Goal: Task Accomplishment & Management: Complete application form

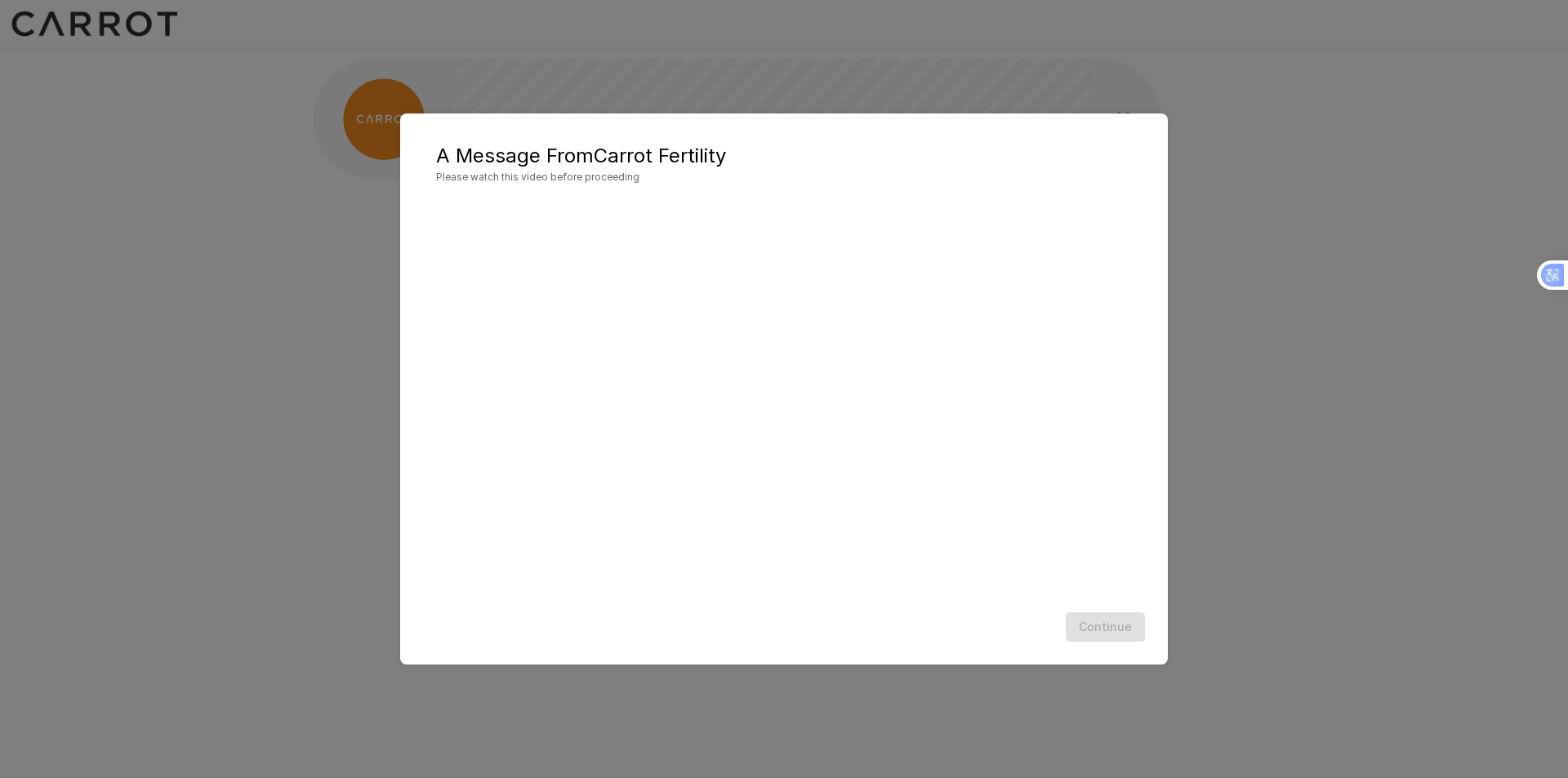
click at [1108, 626] on div "Continue" at bounding box center [784, 628] width 735 height 44
click at [1234, 146] on div "A Message From Carrot Fertility Please watch this video before proceeding Conti…" at bounding box center [784, 389] width 1568 height 778
click at [1137, 116] on div "A Message From Carrot Fertility Please watch this video before proceeding Conti…" at bounding box center [784, 389] width 768 height 552
click at [1091, 629] on button "Continue" at bounding box center [1105, 628] width 80 height 31
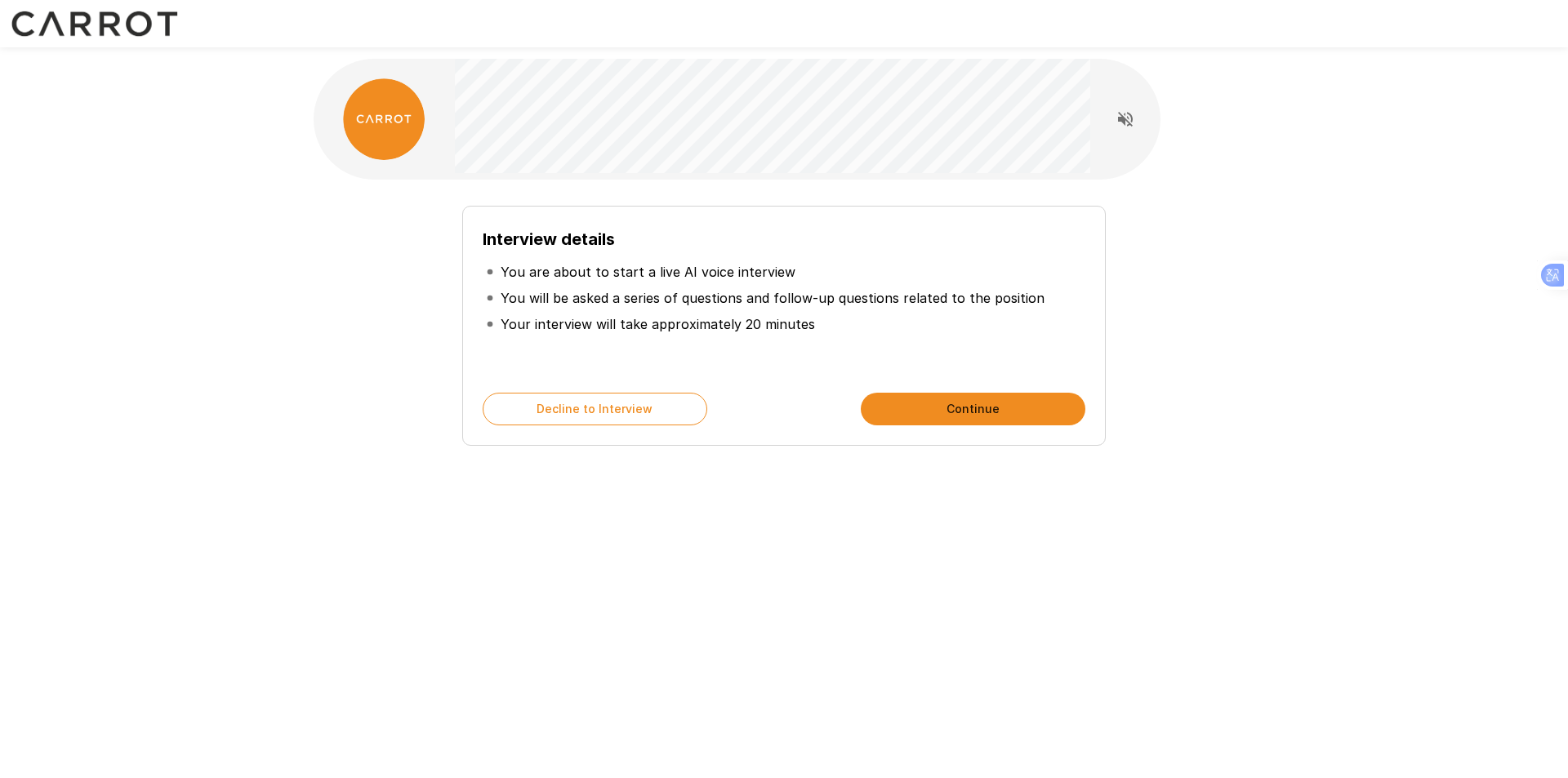
click at [1000, 412] on button "Continue" at bounding box center [972, 408] width 225 height 32
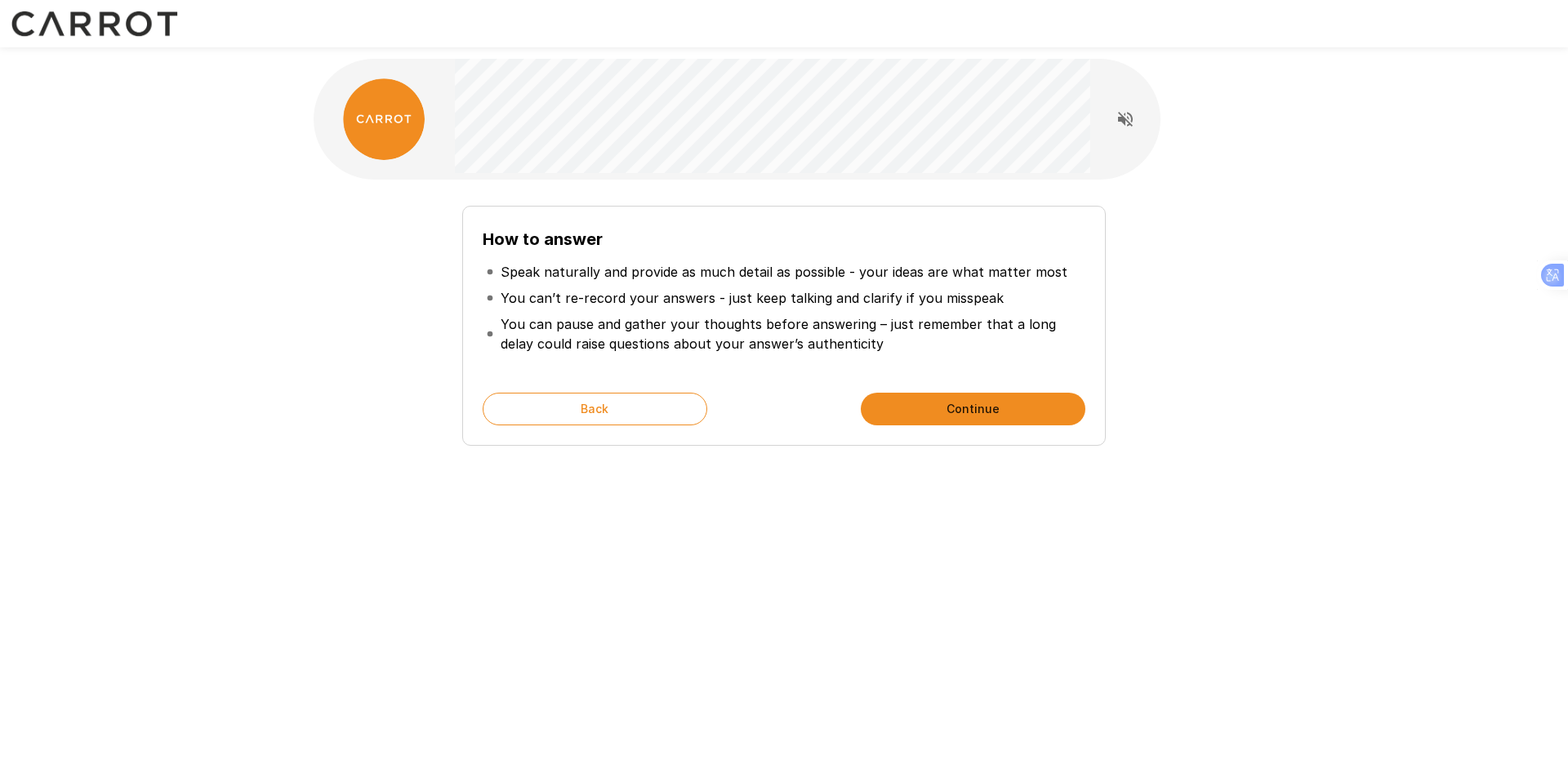
click at [986, 409] on button "Continue" at bounding box center [972, 408] width 225 height 32
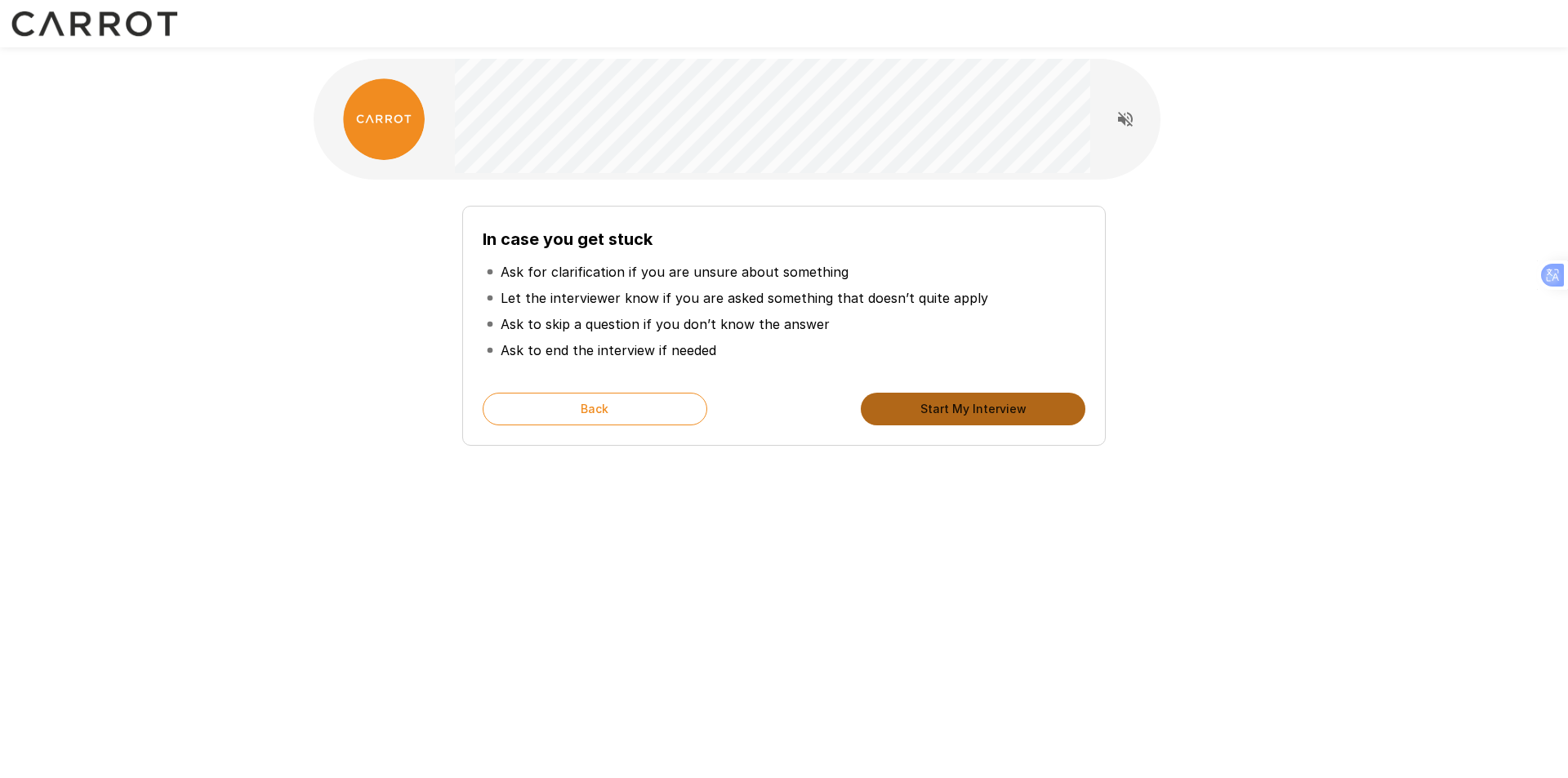
click at [959, 417] on button "Start My Interview" at bounding box center [972, 408] width 225 height 32
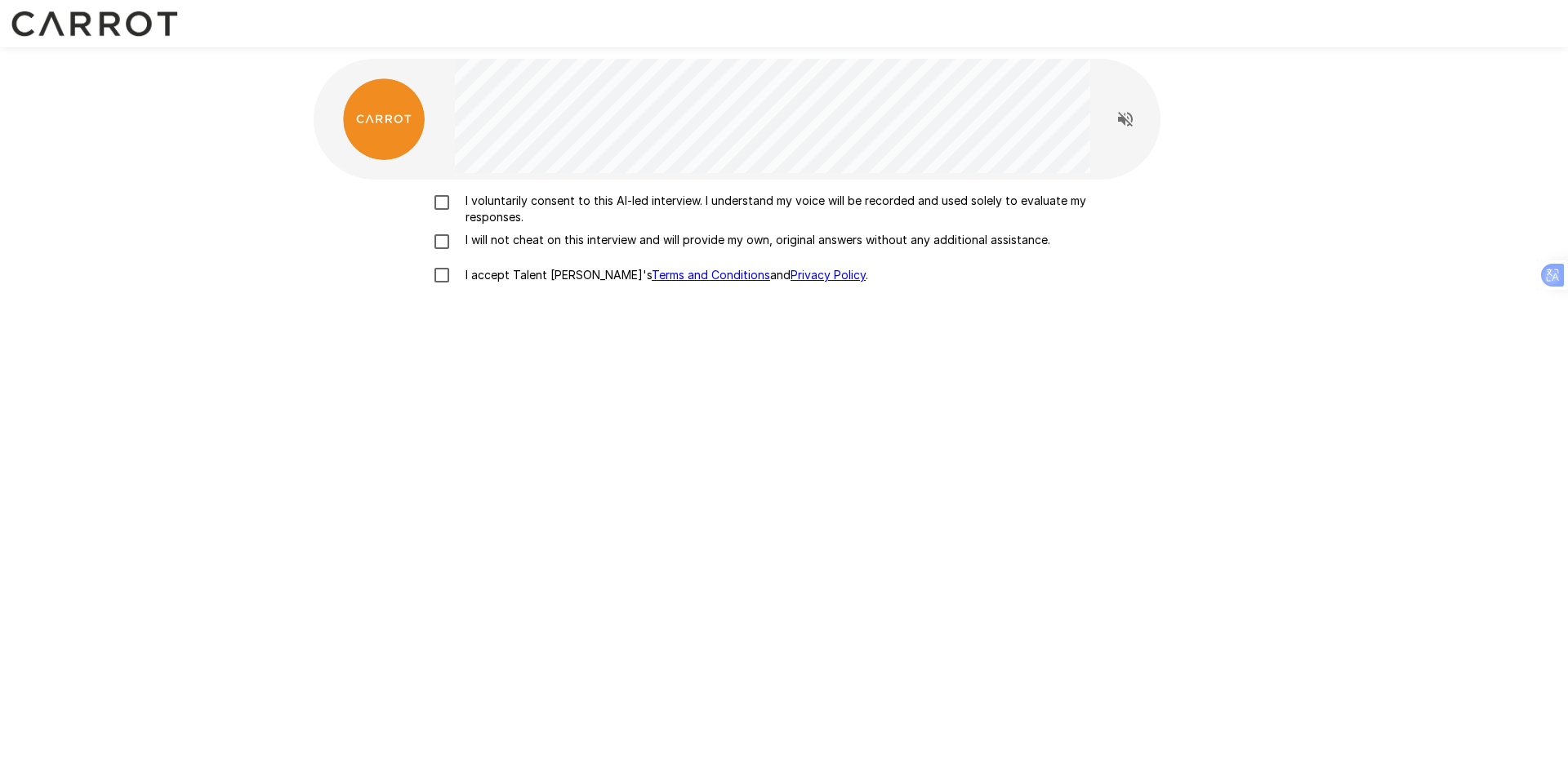
click at [478, 201] on p "I voluntarily consent to this AI-led interview. I understand my voice will be r…" at bounding box center [801, 208] width 685 height 32
